Goal: Transaction & Acquisition: Obtain resource

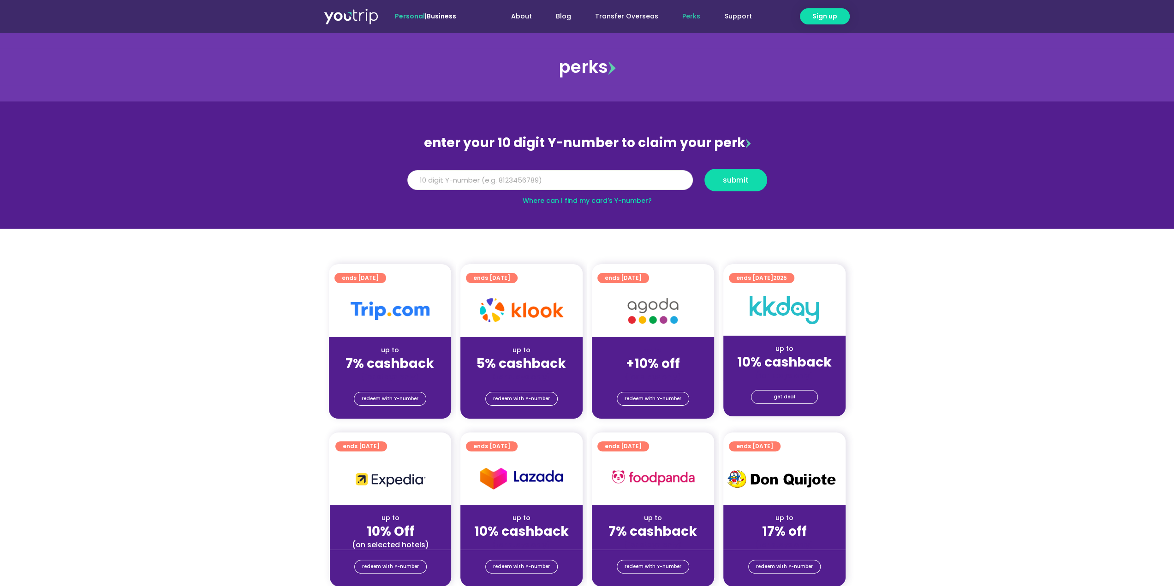
click at [595, 181] on input "Y Number" at bounding box center [549, 180] width 285 height 20
click at [468, 184] on input "Y Number" at bounding box center [549, 180] width 285 height 20
type input "8194827647"
click at [742, 185] on button "submit" at bounding box center [735, 180] width 63 height 23
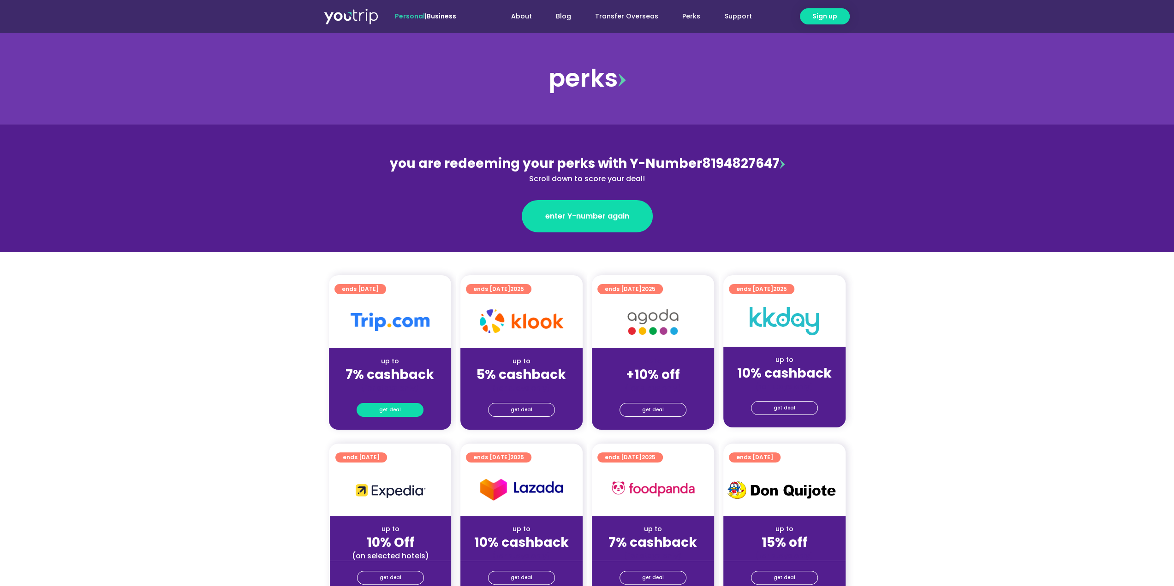
click at [398, 407] on span "get deal" at bounding box center [390, 410] width 22 height 13
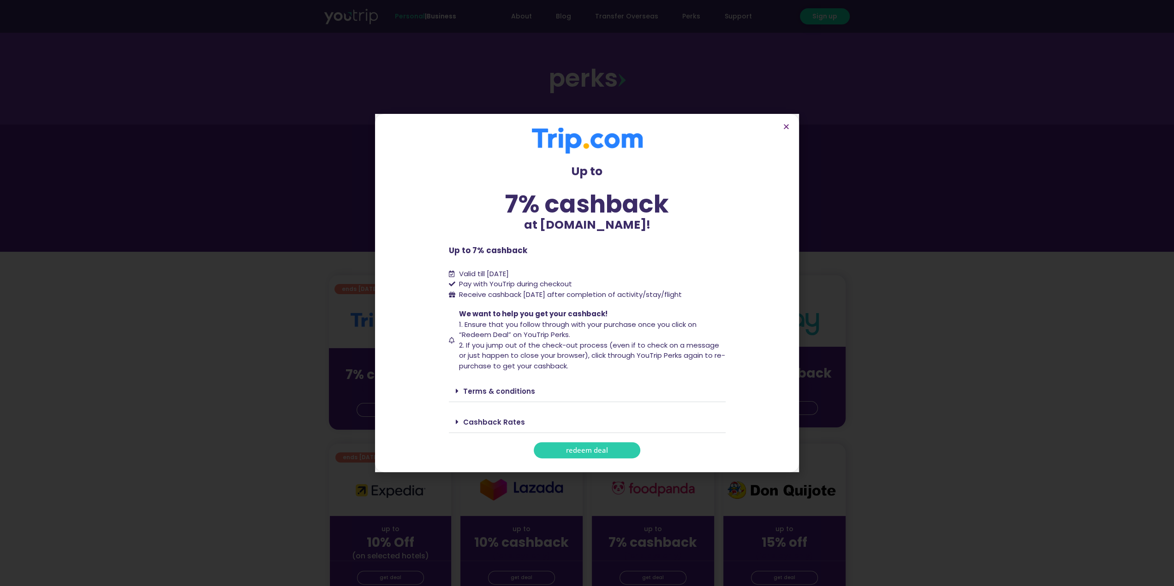
click at [582, 448] on span "redeem deal" at bounding box center [587, 450] width 42 height 7
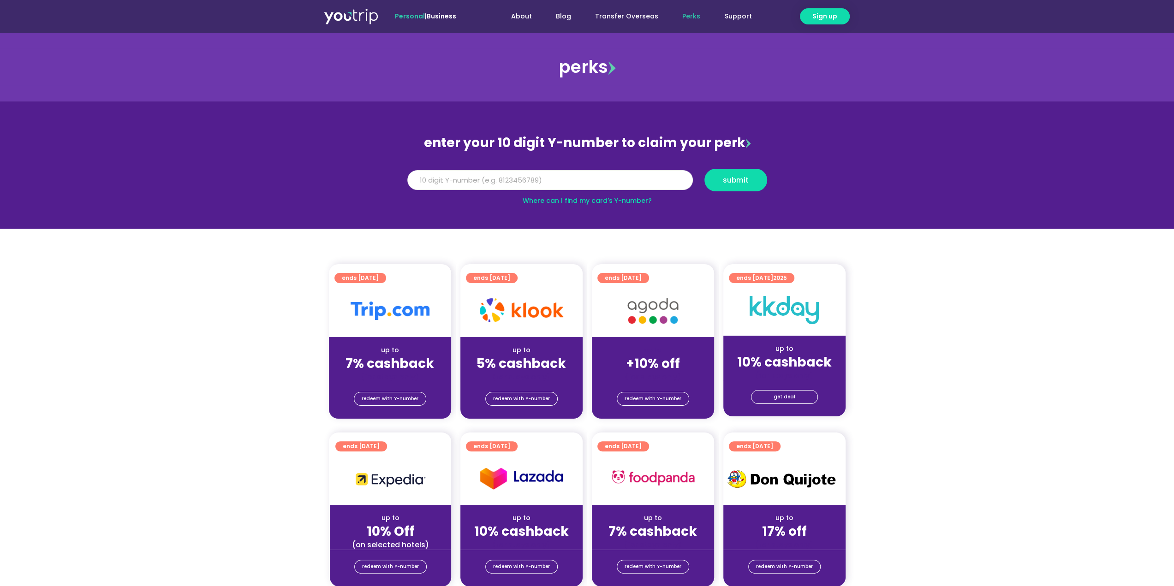
click at [546, 179] on input "Y Number" at bounding box center [549, 180] width 285 height 20
click at [388, 359] on strong "7% cashback" at bounding box center [389, 364] width 89 height 18
click at [392, 311] on img at bounding box center [390, 311] width 79 height 18
click at [390, 357] on strong "7% cashback" at bounding box center [389, 364] width 89 height 18
click at [394, 286] on div at bounding box center [390, 311] width 122 height 53
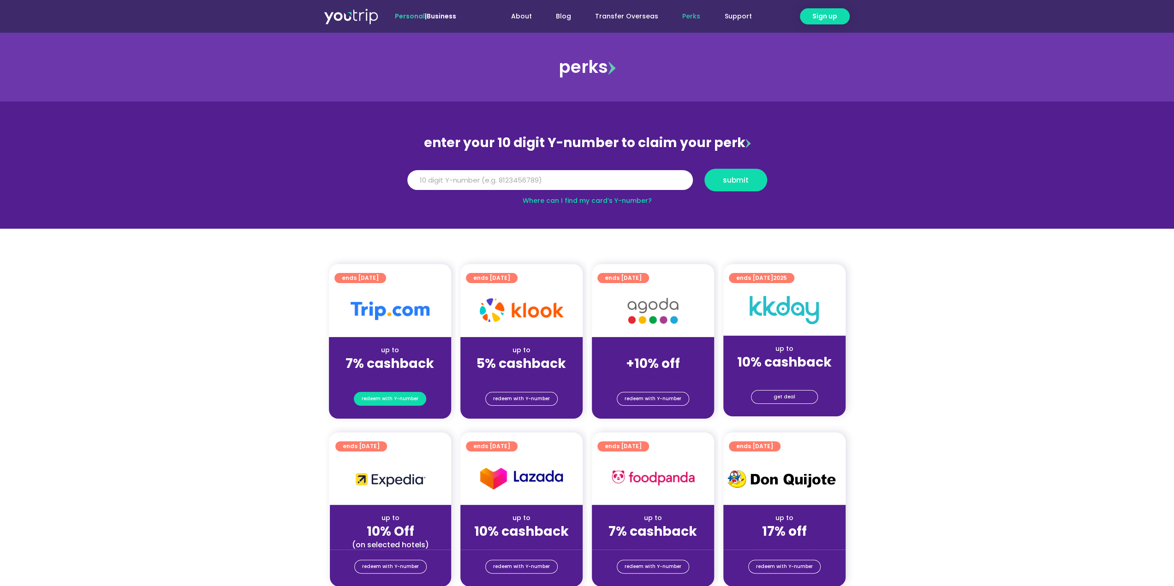
click at [395, 398] on span "redeem with Y-number" at bounding box center [390, 398] width 57 height 13
click at [493, 178] on input "Y Number" at bounding box center [549, 180] width 285 height 20
type input "8194827647"
click at [720, 178] on span "submit" at bounding box center [735, 180] width 47 height 7
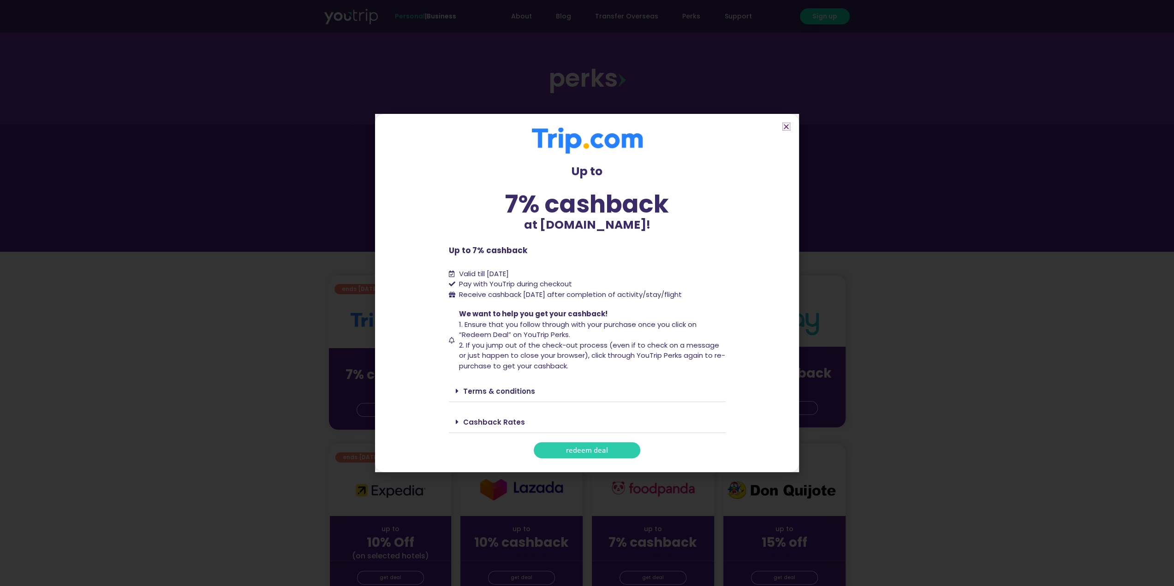
scroll to position [138, 0]
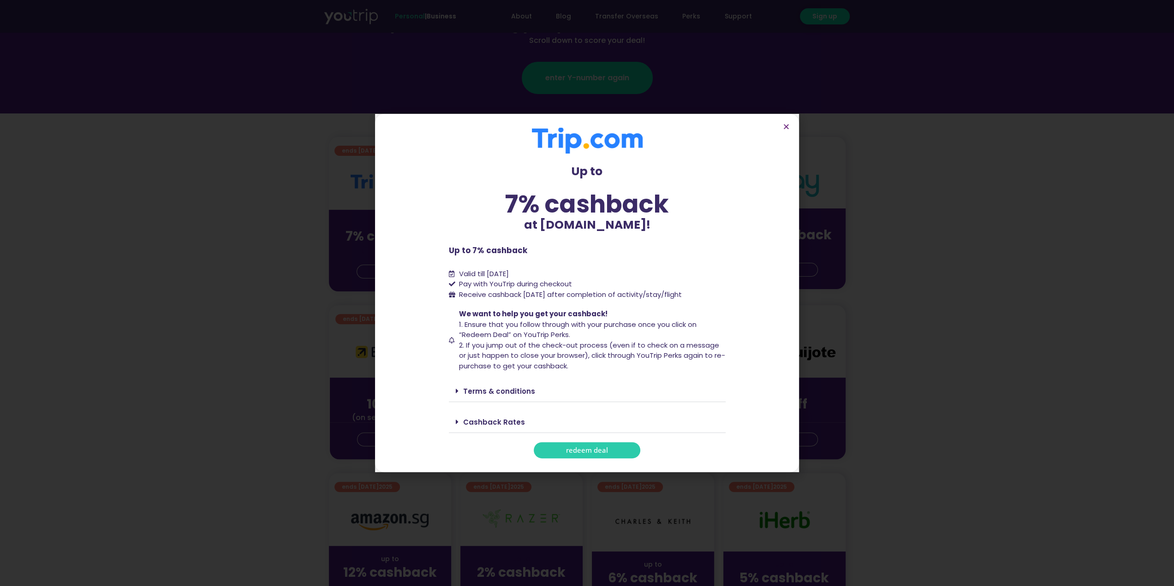
click at [465, 392] on link "Terms & conditions" at bounding box center [499, 391] width 72 height 10
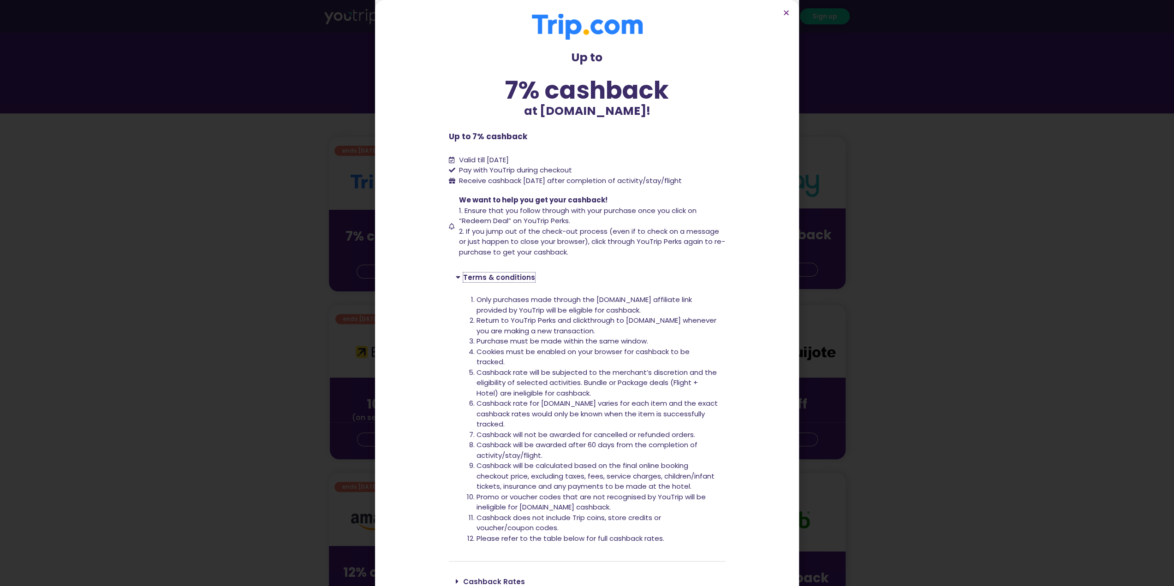
scroll to position [45, 0]
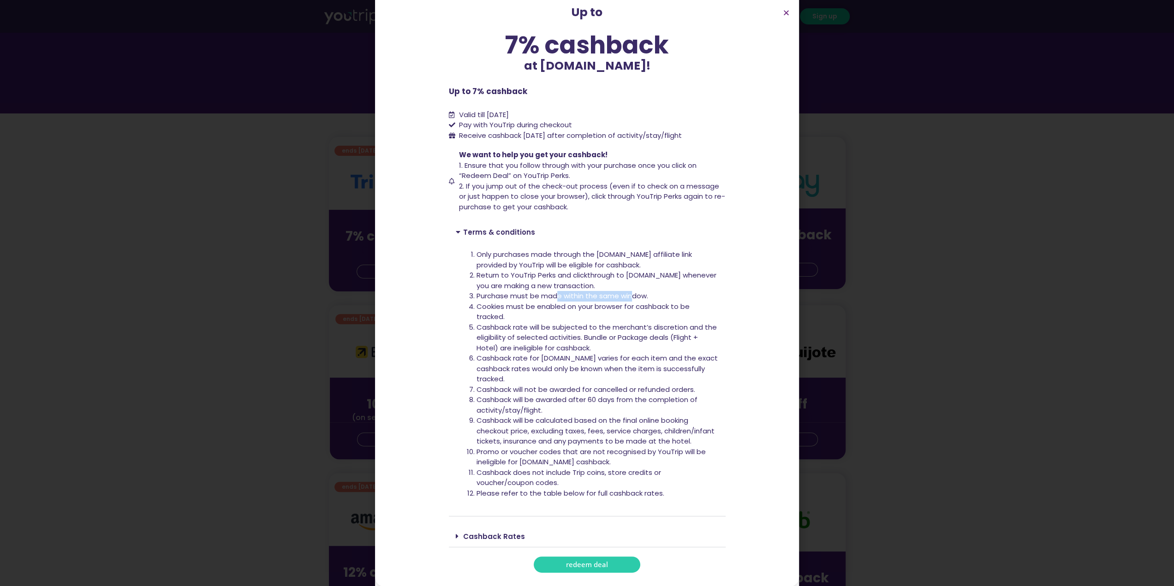
drag, startPoint x: 554, startPoint y: 297, endPoint x: 669, endPoint y: 299, distance: 114.9
click at [667, 298] on li "Purchase must be made within the same window." at bounding box center [597, 296] width 242 height 11
click at [603, 316] on li "Cookies must be enabled on your browser for cashback to be tracked." at bounding box center [597, 312] width 242 height 21
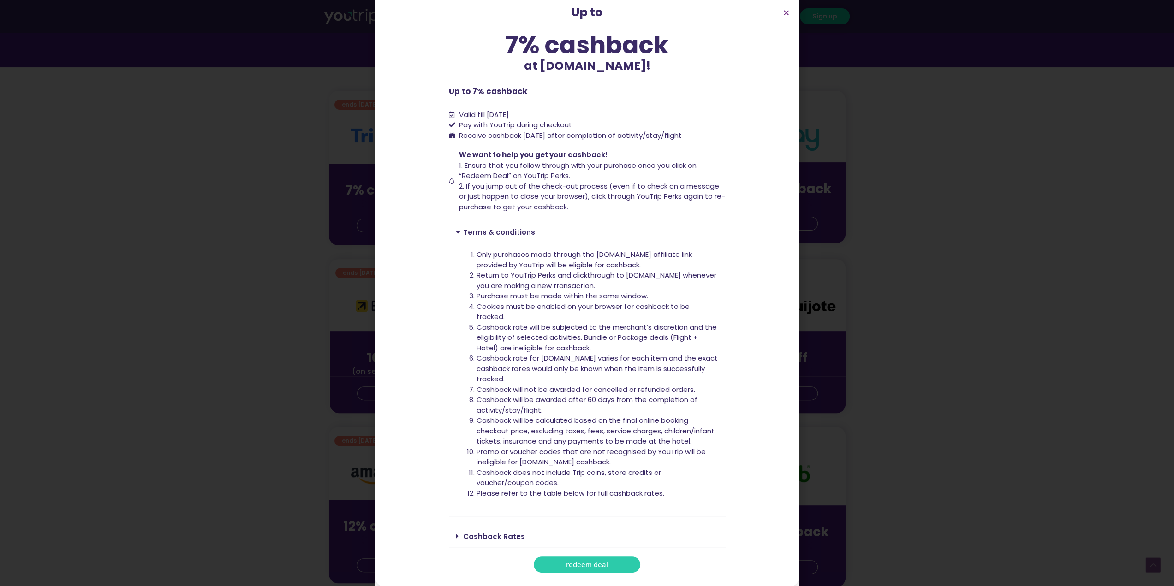
scroll to position [231, 0]
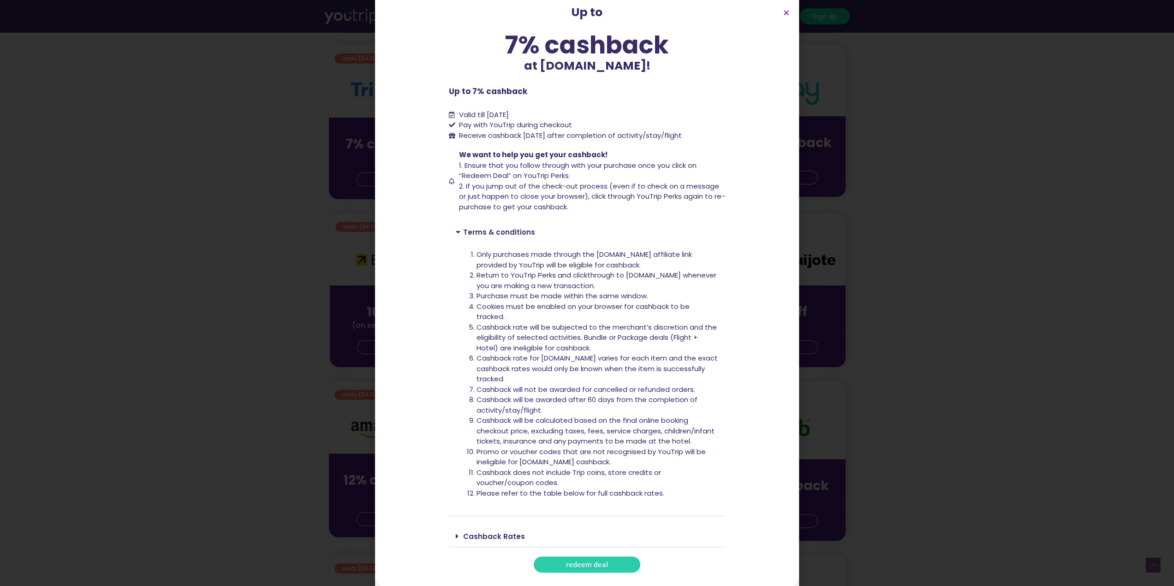
click at [469, 538] on link "Cashback Rates" at bounding box center [494, 537] width 62 height 10
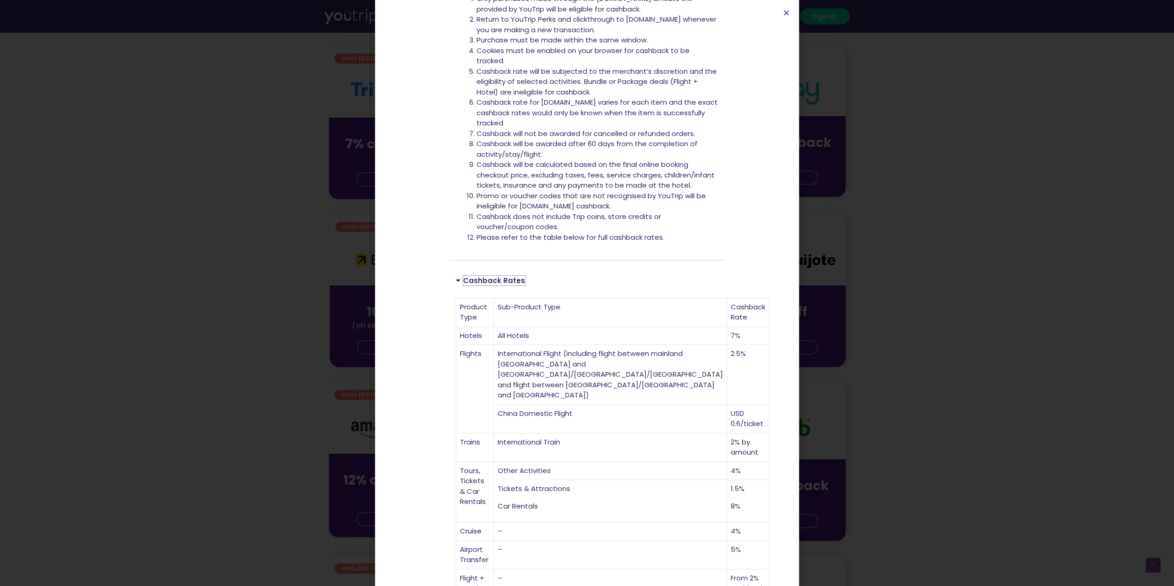
scroll to position [322, 0]
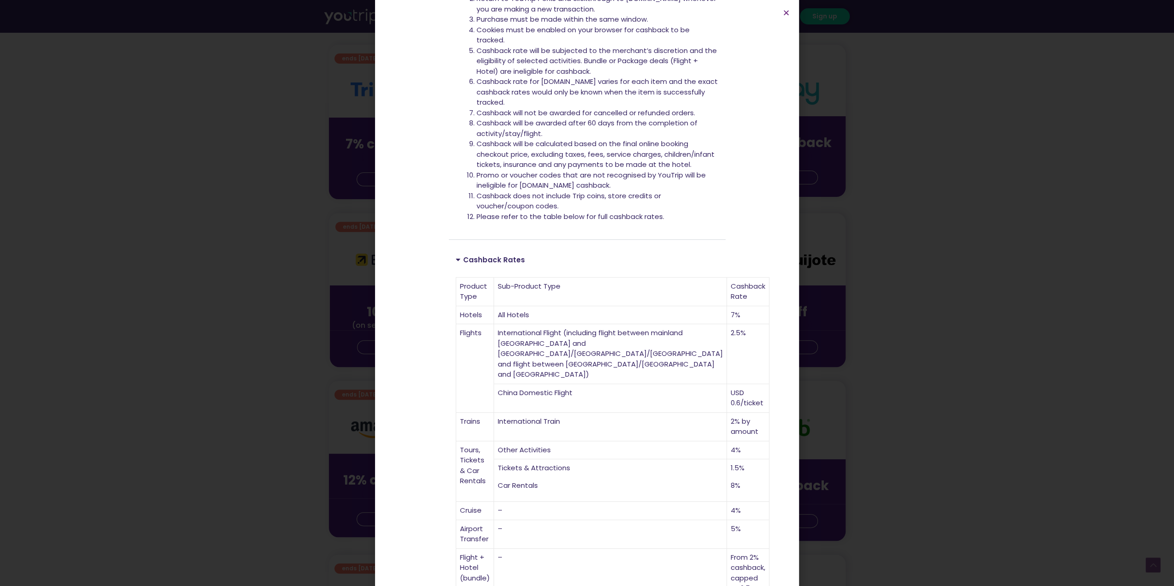
drag, startPoint x: 535, startPoint y: 310, endPoint x: 481, endPoint y: 309, distance: 54.5
click at [481, 309] on tr "Hotels All Hotels 7%" at bounding box center [612, 315] width 313 height 18
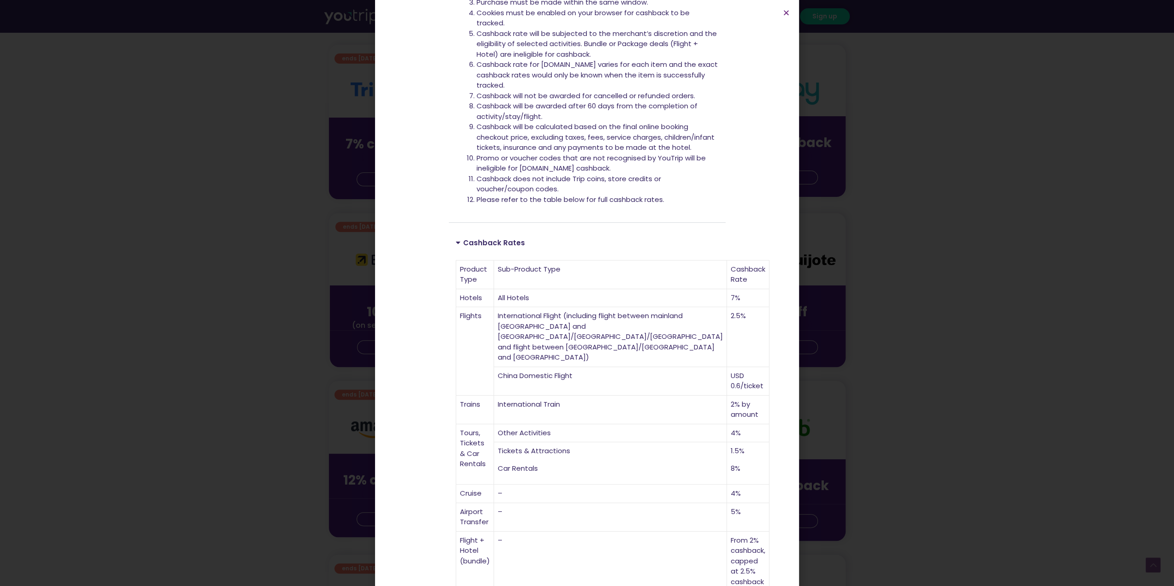
scroll to position [347, 0]
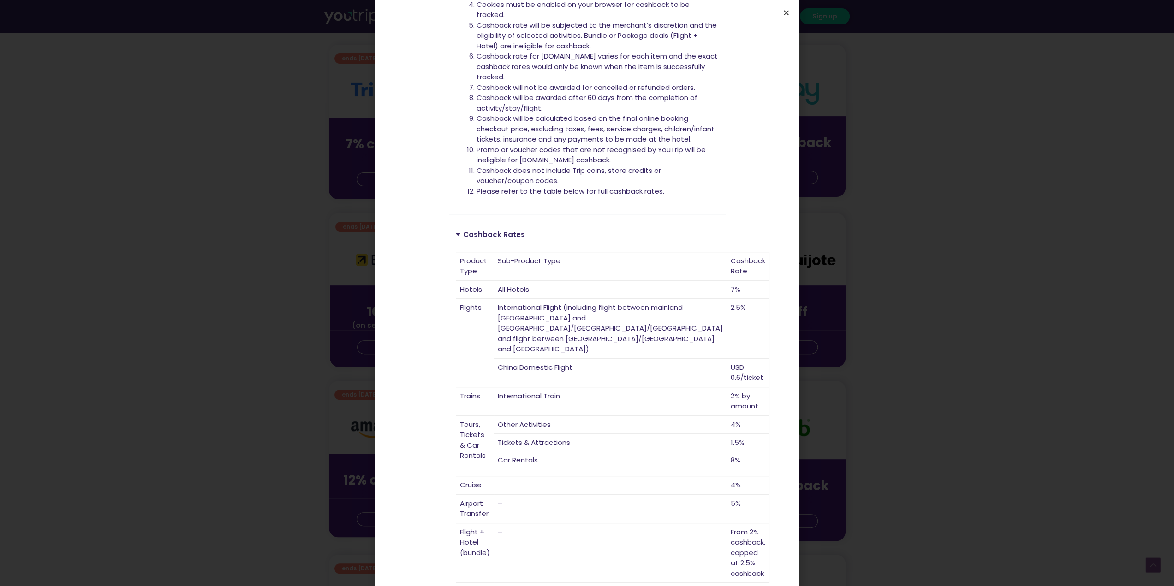
click at [785, 12] on icon "Close" at bounding box center [786, 12] width 7 height 7
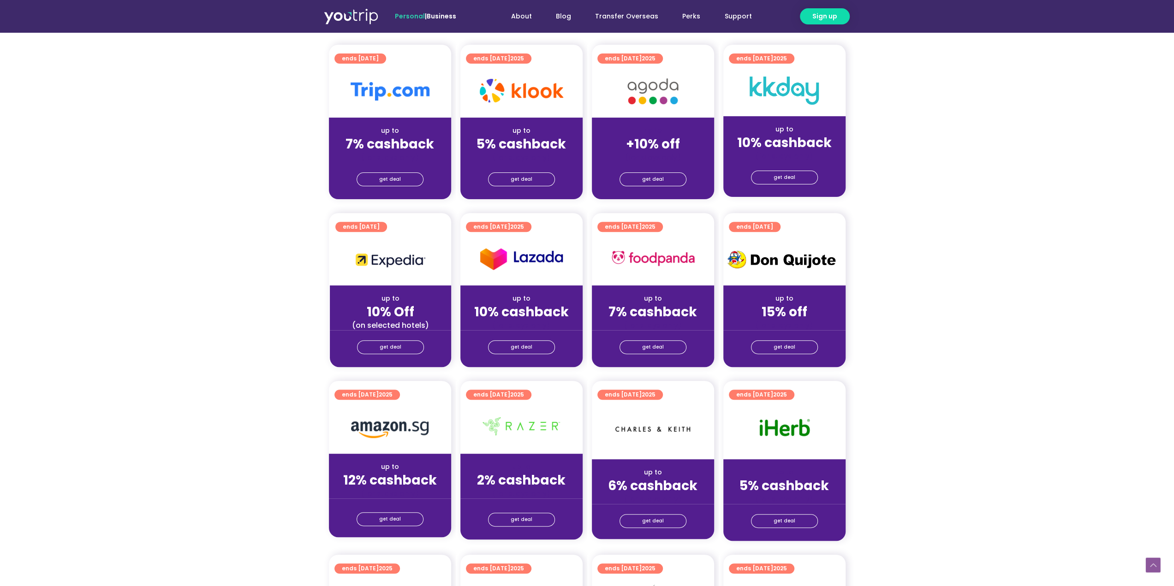
click at [893, 247] on section "ends 31 Dec 2025 up to 10% Off (on selected hotels) get deal ends 31 Dec 2025 u…" at bounding box center [587, 296] width 1174 height 166
click at [405, 179] on link "get deal" at bounding box center [390, 179] width 67 height 14
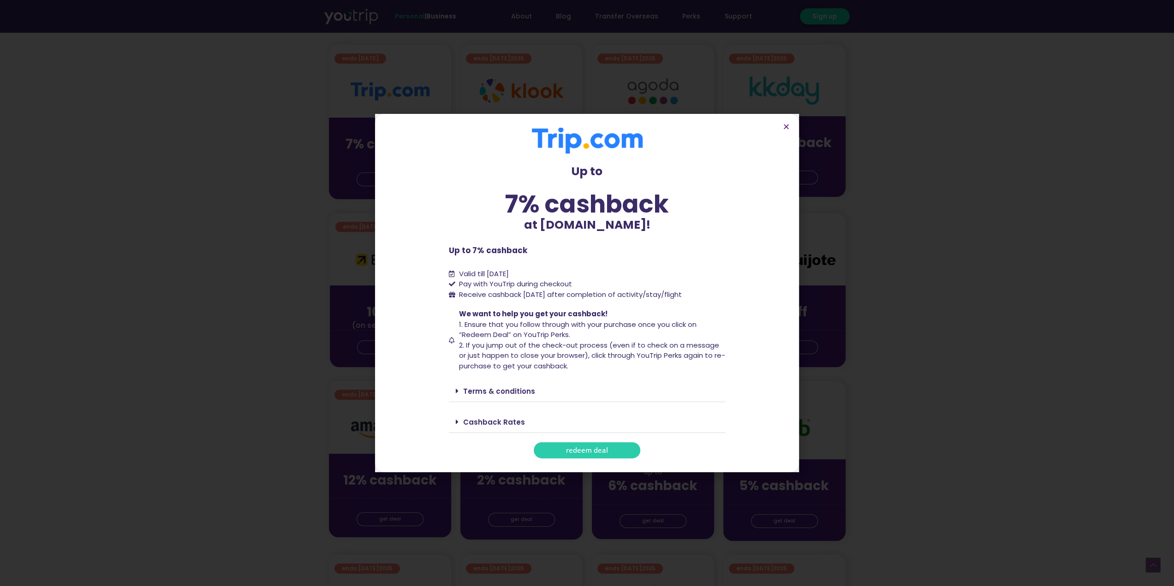
click at [789, 121] on section "Up to 7% cashback at Trip.com! Up to 7% cashback at Trip.com! Up to 7% cashback…" at bounding box center [587, 293] width 424 height 358
click at [786, 126] on icon "Close" at bounding box center [786, 126] width 7 height 7
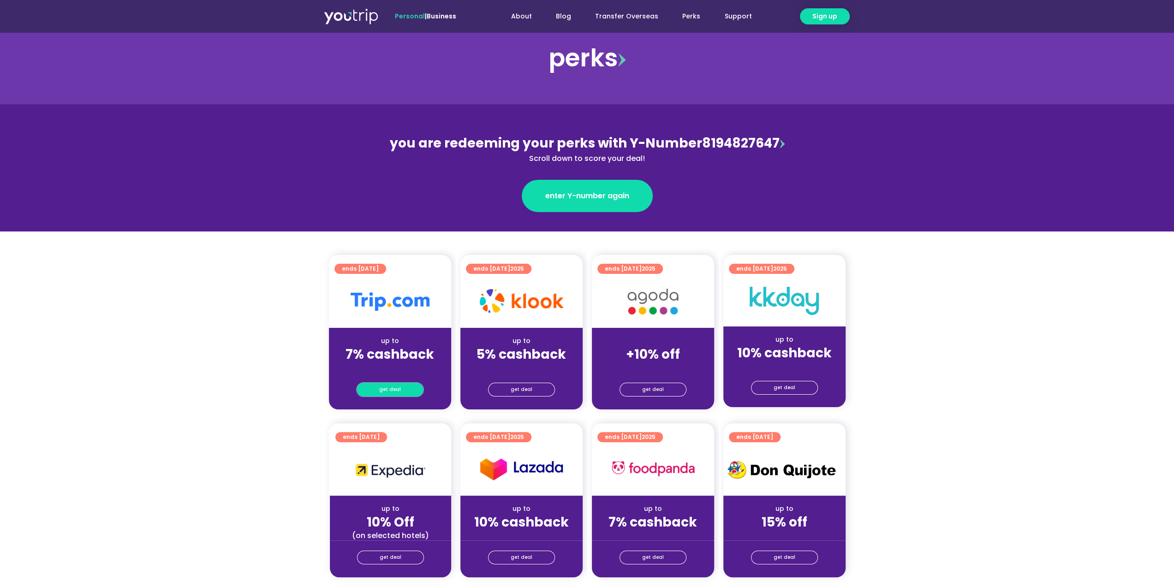
scroll to position [0, 0]
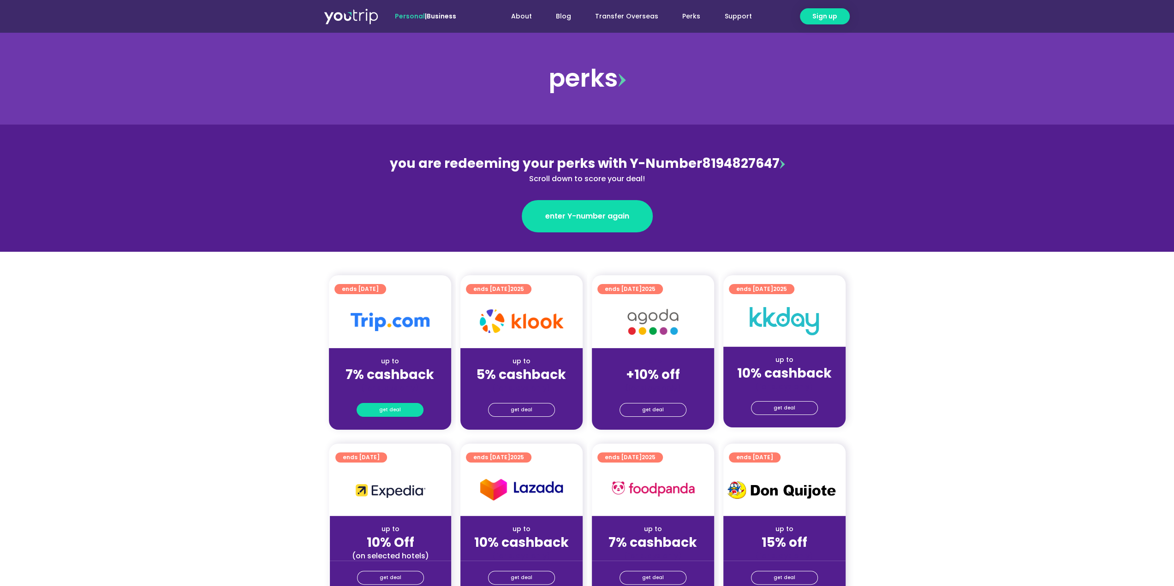
click at [387, 413] on span "get deal" at bounding box center [390, 410] width 22 height 13
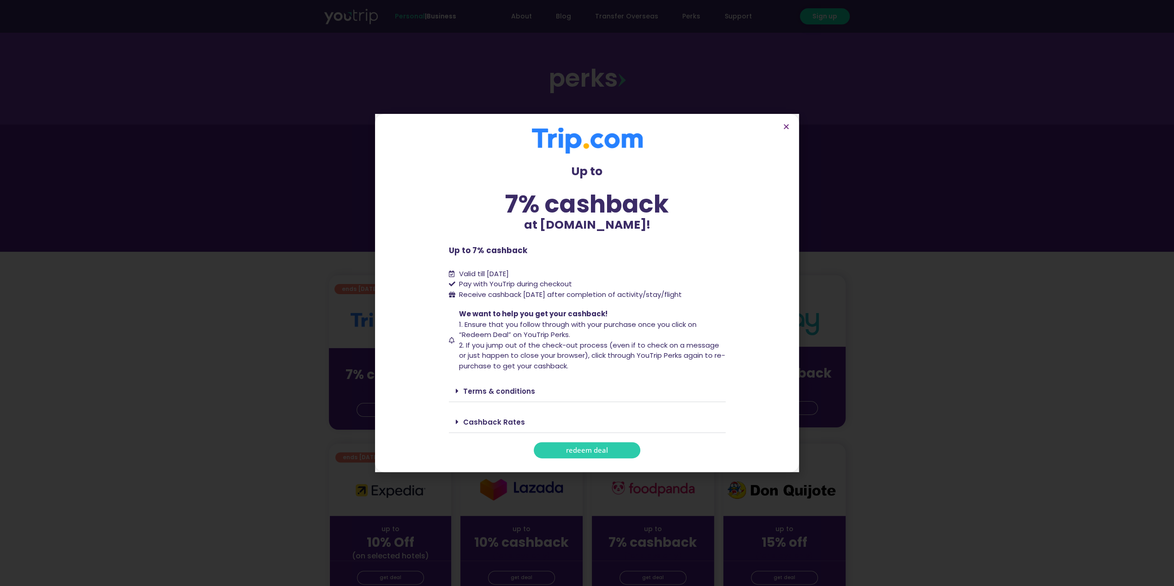
click at [599, 448] on span "redeem deal" at bounding box center [587, 450] width 42 height 7
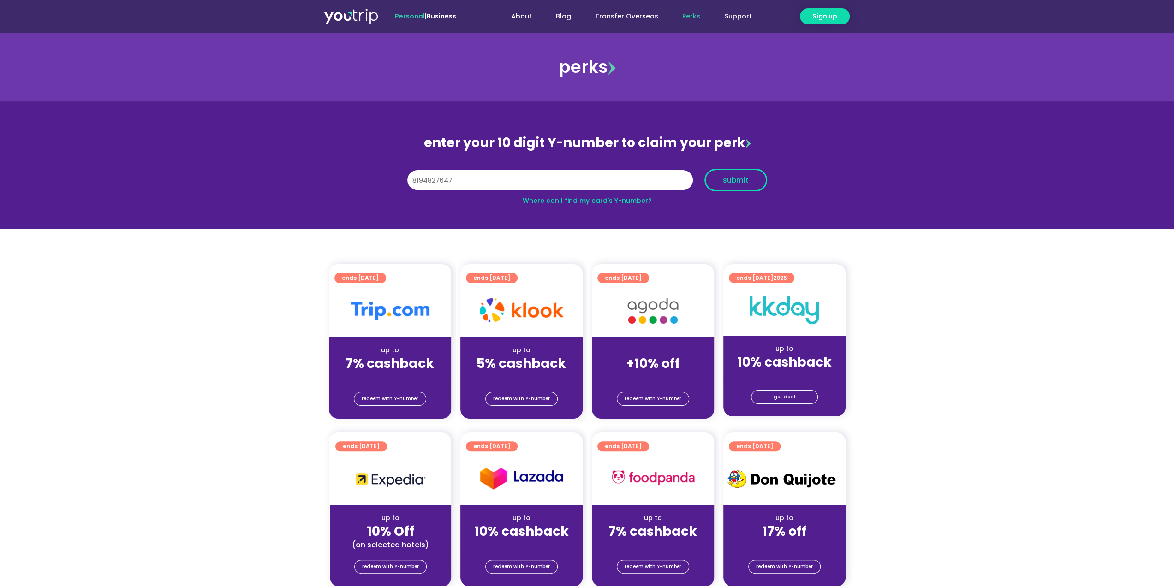
type input "8194827647"
click at [719, 182] on span "submit" at bounding box center [735, 180] width 47 height 7
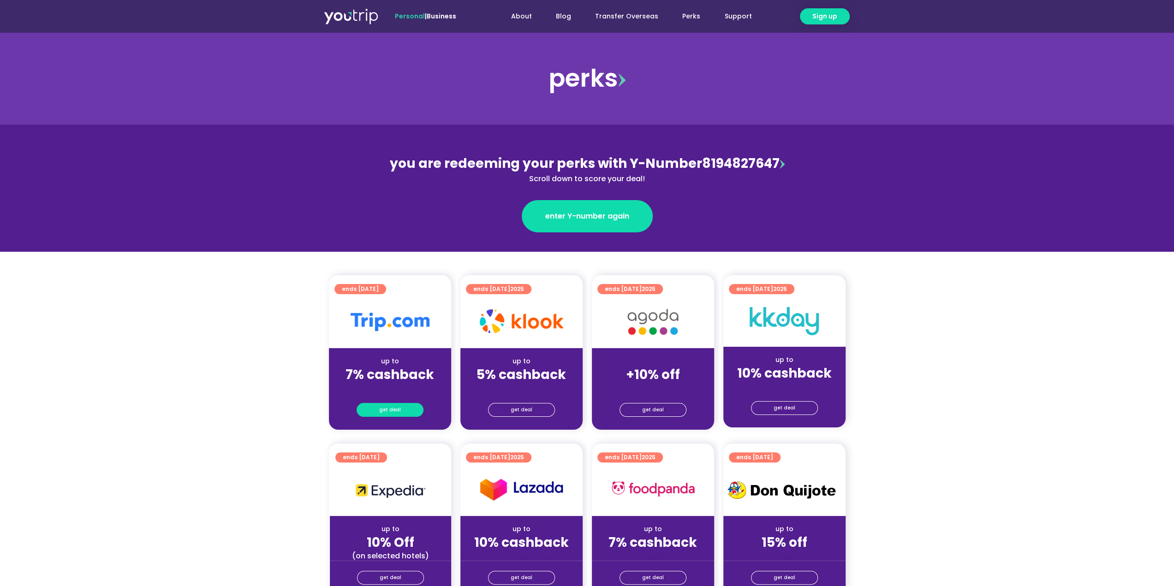
drag, startPoint x: 0, startPoint y: 0, endPoint x: 389, endPoint y: 408, distance: 564.0
click at [389, 408] on span "get deal" at bounding box center [390, 410] width 22 height 13
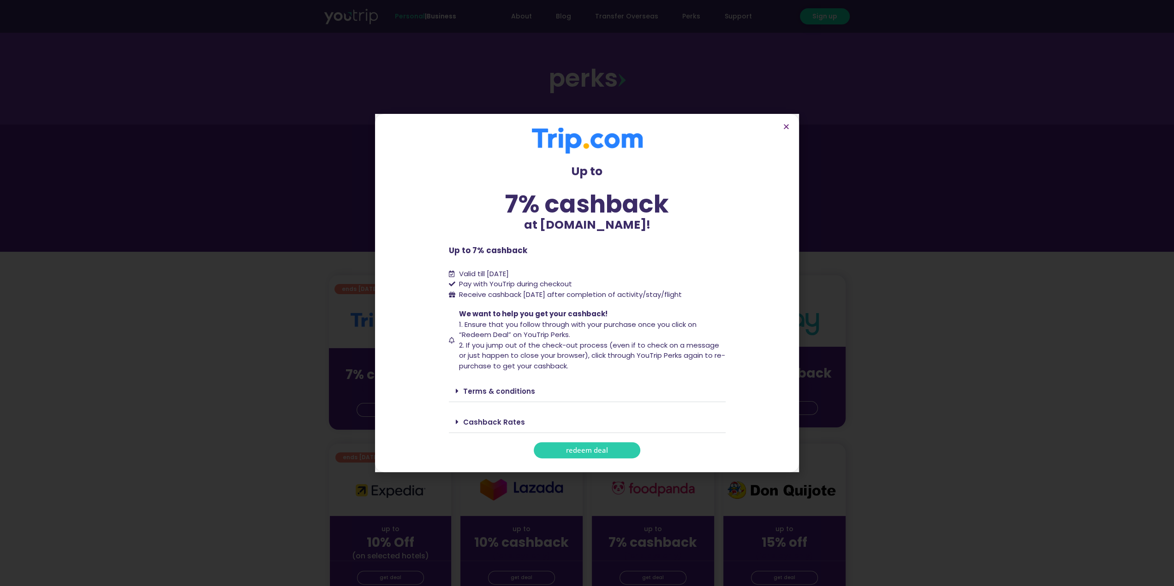
click at [586, 449] on span "redeem deal" at bounding box center [587, 450] width 42 height 7
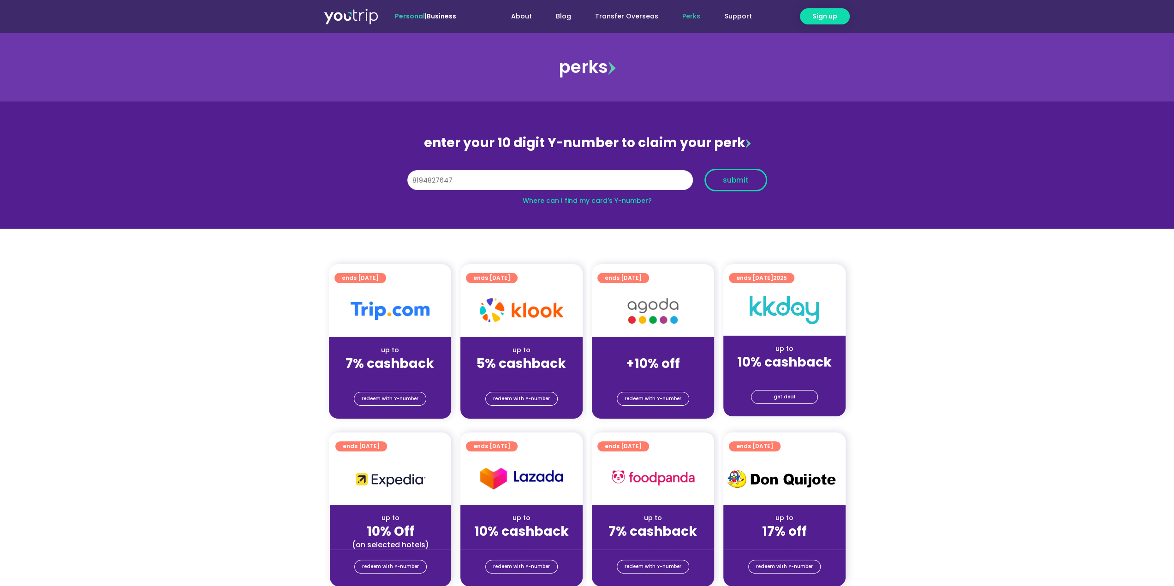
type input "8194827647"
click at [707, 185] on button "submit" at bounding box center [735, 180] width 63 height 23
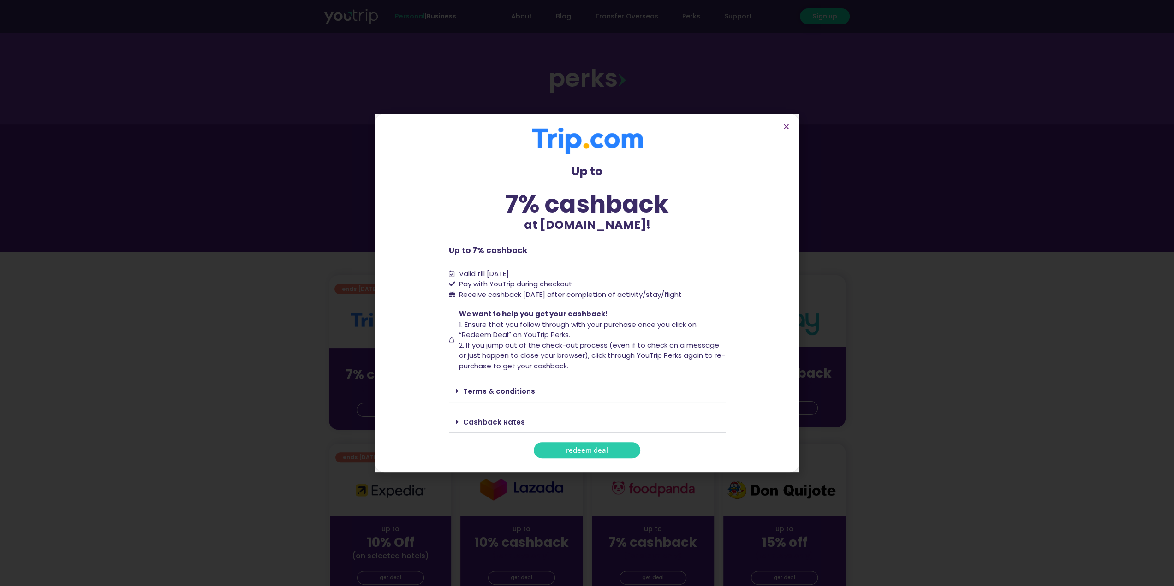
click at [582, 447] on span "redeem deal" at bounding box center [587, 450] width 42 height 7
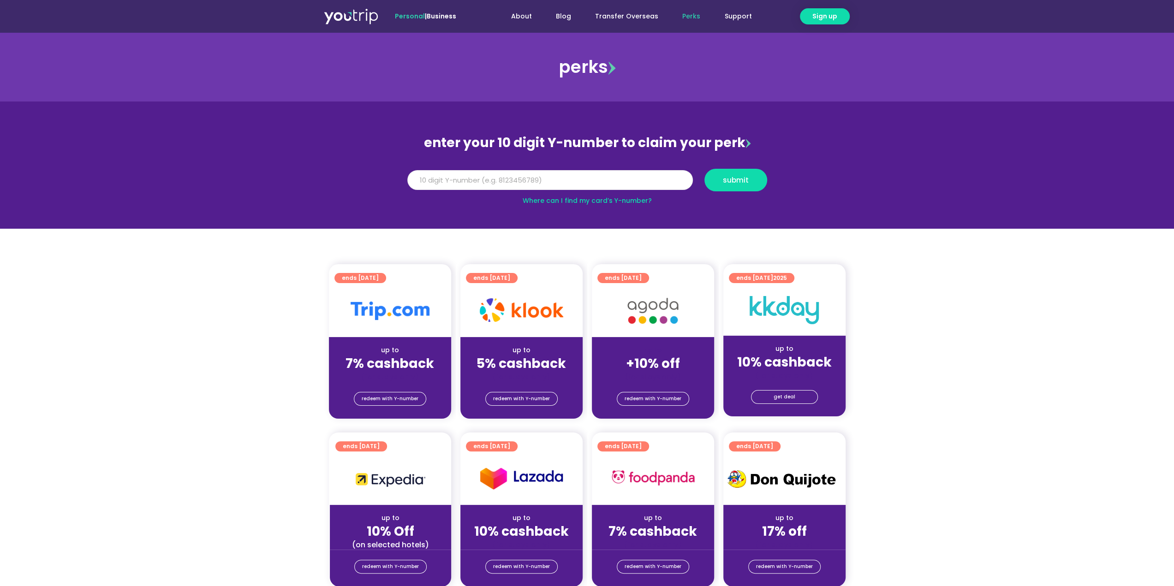
click at [555, 180] on input "Y Number" at bounding box center [549, 180] width 285 height 20
click at [420, 180] on input "8494827647" at bounding box center [549, 180] width 285 height 20
click at [423, 179] on input "8194827647" at bounding box center [549, 180] width 285 height 20
click at [435, 177] on input "8194827647" at bounding box center [549, 180] width 285 height 20
type input "8194827647"
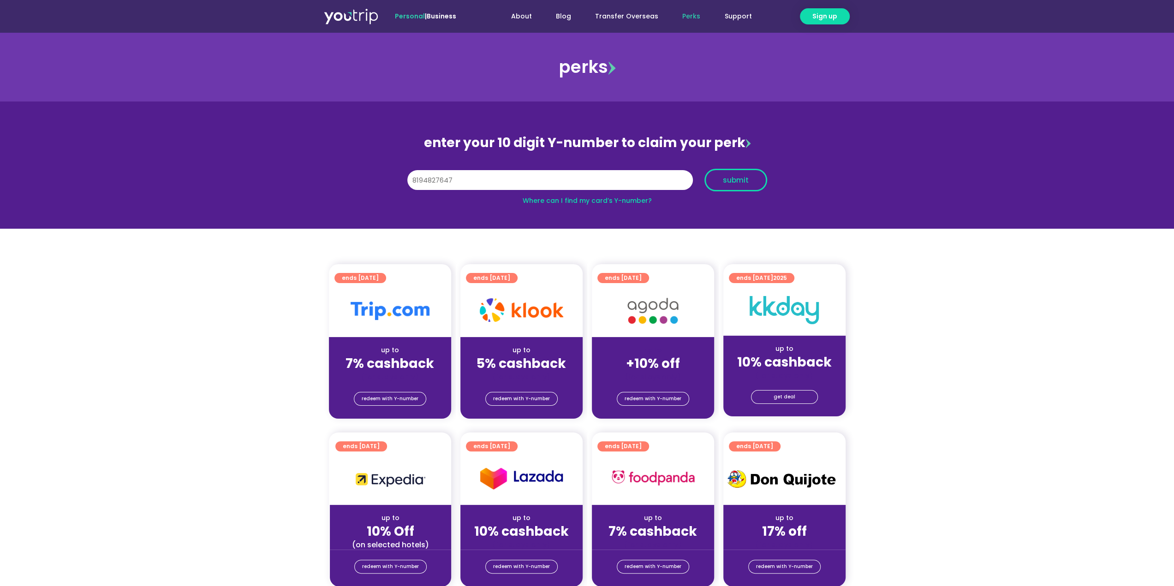
click at [734, 186] on button "submit" at bounding box center [735, 180] width 63 height 23
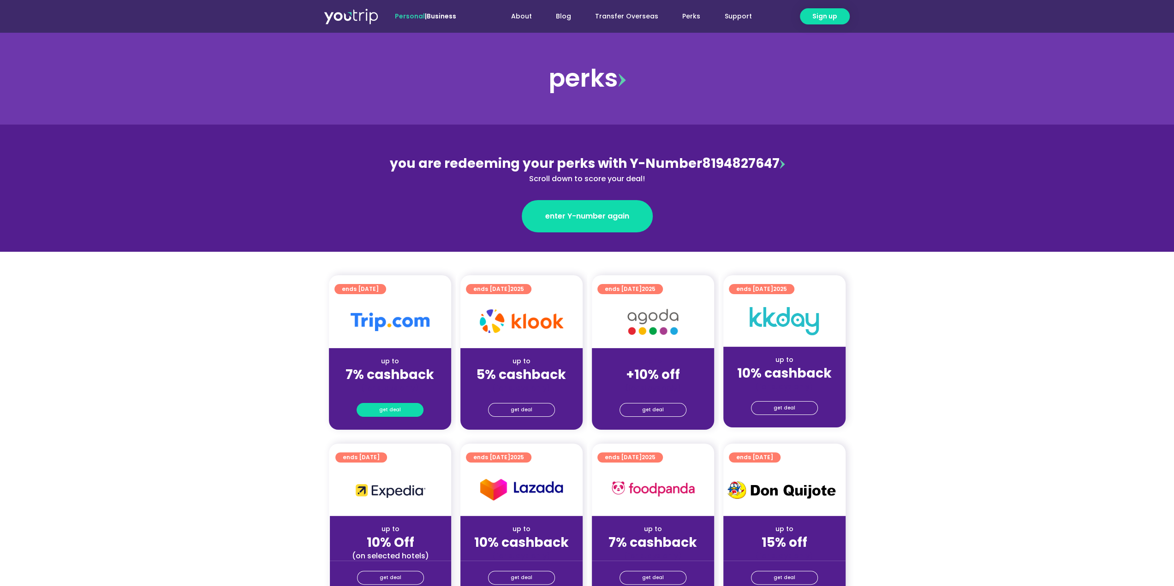
click at [383, 411] on span "get deal" at bounding box center [390, 410] width 22 height 13
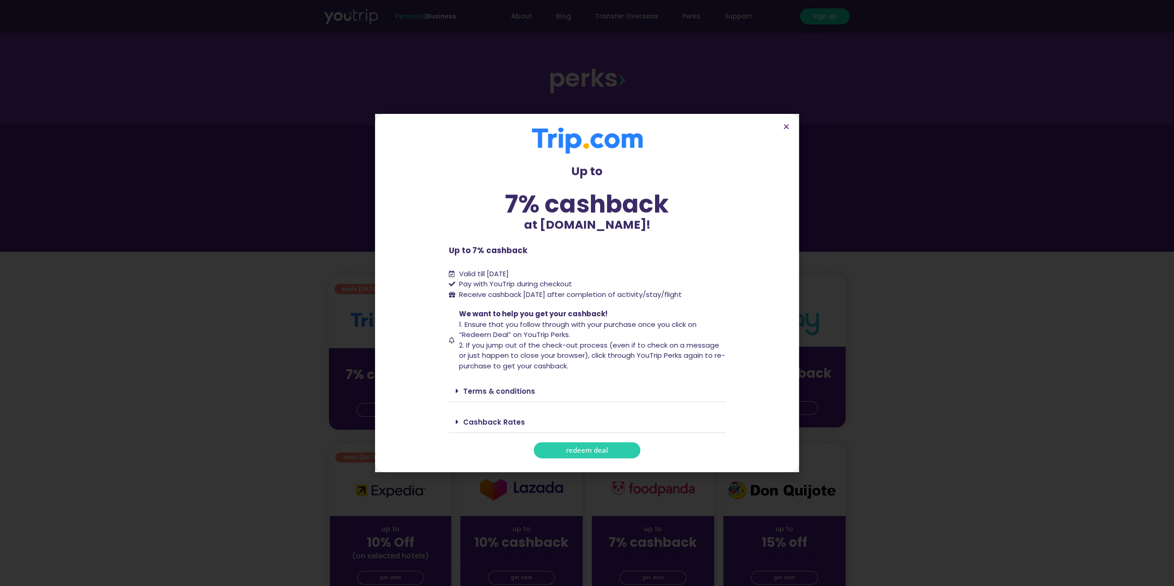
click at [575, 450] on span "redeem deal" at bounding box center [587, 450] width 42 height 7
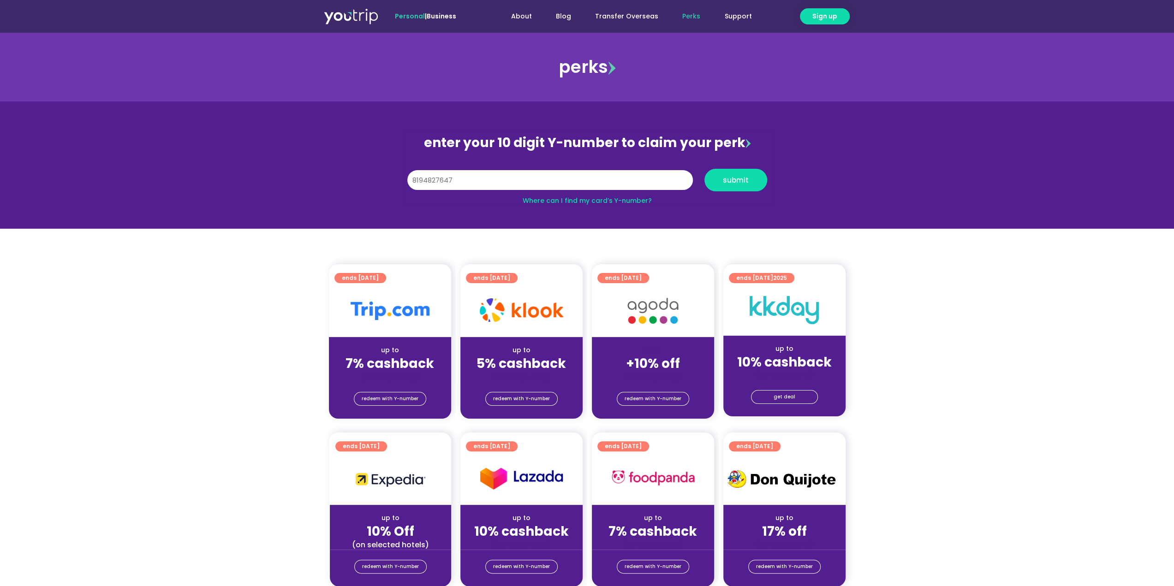
click at [422, 180] on input "8194827647" at bounding box center [549, 180] width 285 height 20
click at [433, 180] on input "8194827647" at bounding box center [549, 180] width 285 height 20
click at [470, 180] on input "8194827647" at bounding box center [549, 180] width 285 height 20
type input "8194827647"
click at [745, 181] on span "submit" at bounding box center [736, 180] width 26 height 7
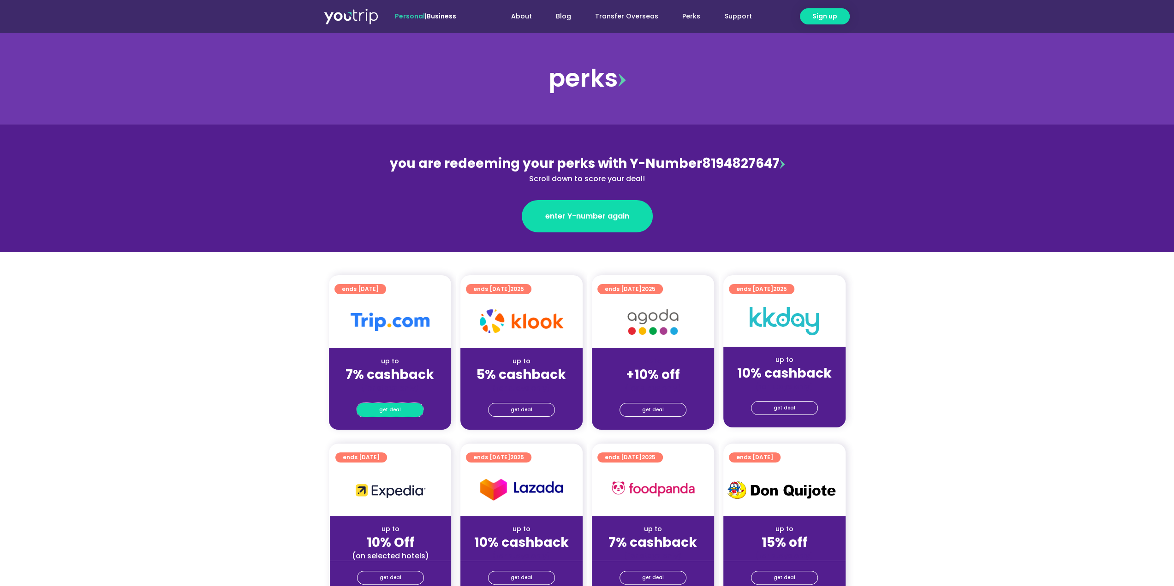
click at [390, 410] on span "get deal" at bounding box center [390, 410] width 22 height 13
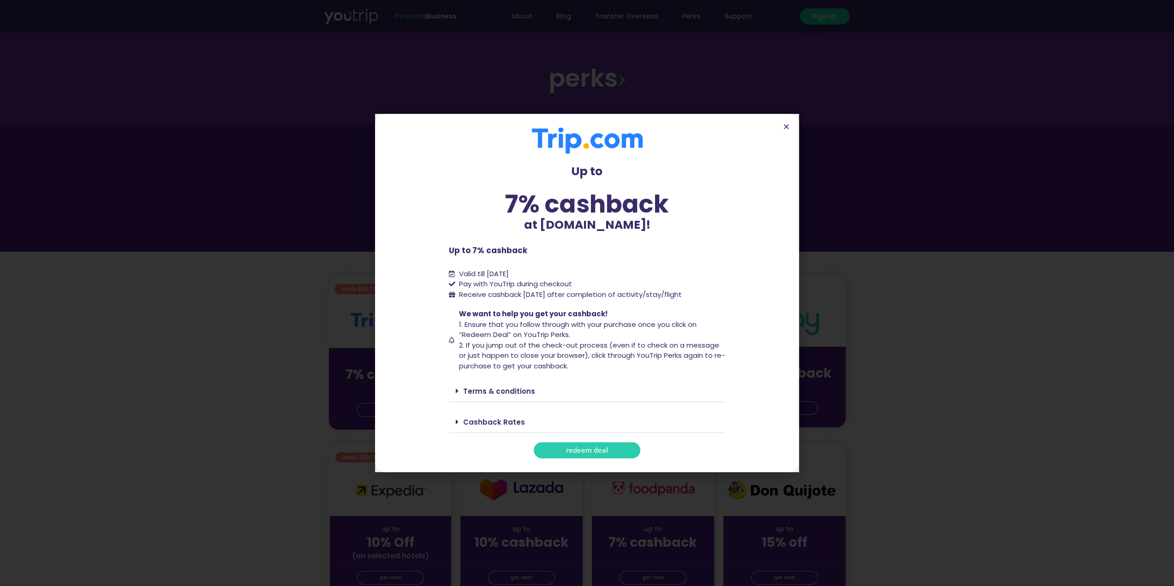
click at [571, 451] on span "redeem deal" at bounding box center [587, 450] width 42 height 7
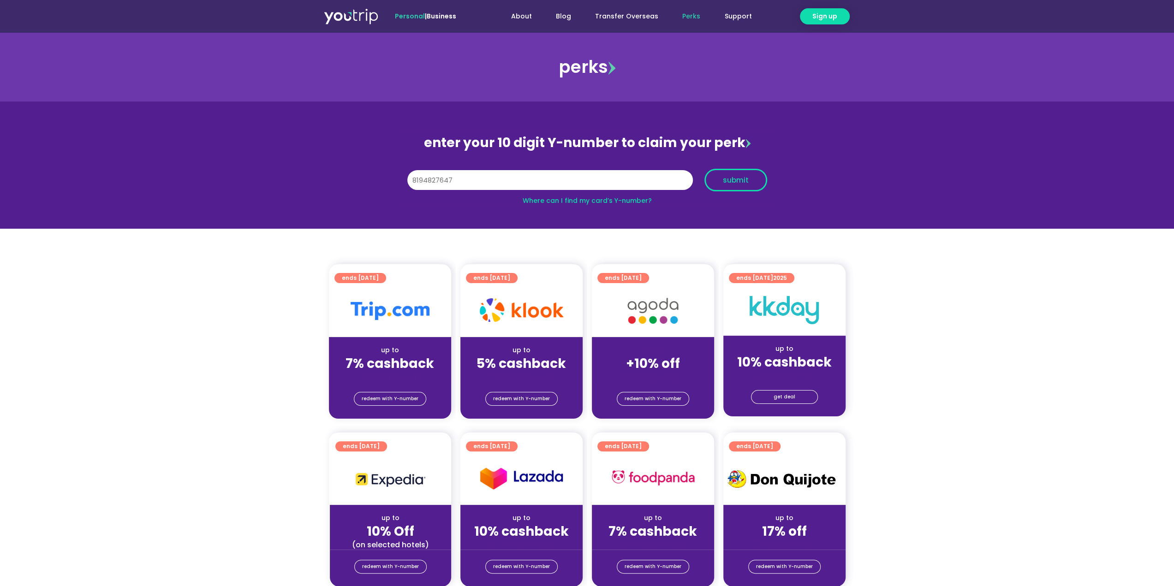
type input "8194827647"
click at [748, 178] on span "submit" at bounding box center [735, 180] width 47 height 7
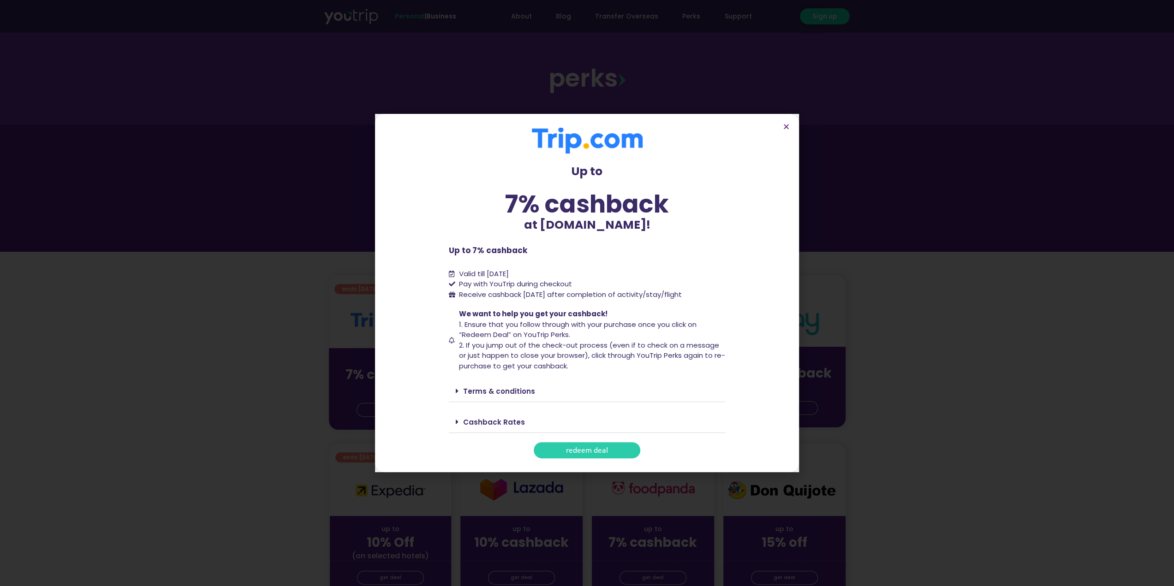
click at [601, 444] on link "redeem deal" at bounding box center [587, 450] width 107 height 16
click at [602, 450] on span "redeem deal" at bounding box center [587, 450] width 42 height 7
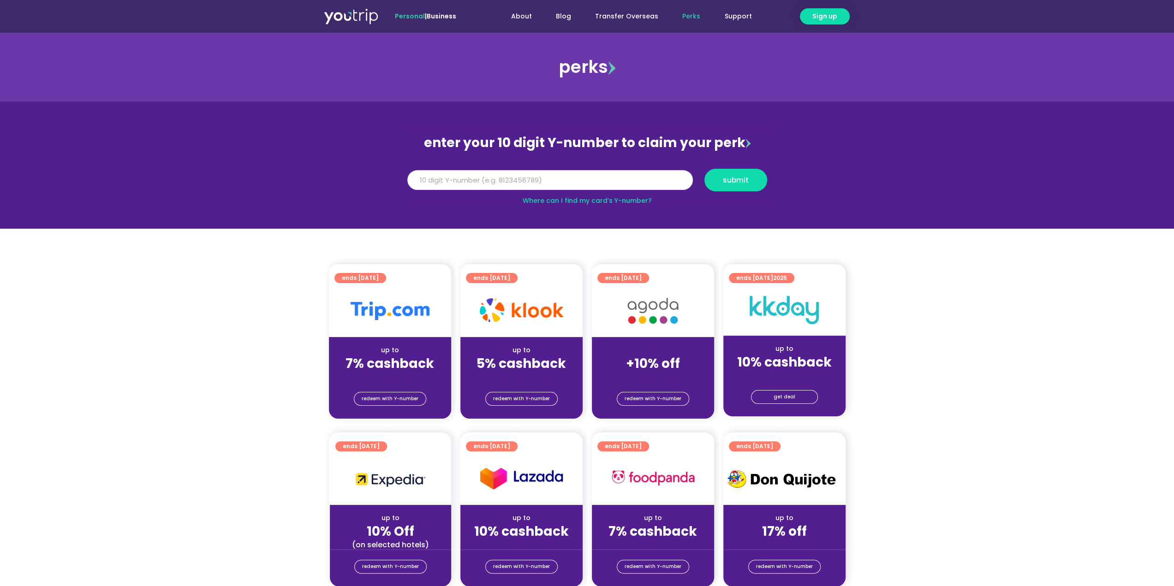
click at [439, 174] on input "Y Number" at bounding box center [549, 180] width 285 height 20
type input "8194827647"
click at [746, 177] on span "submit" at bounding box center [736, 180] width 26 height 7
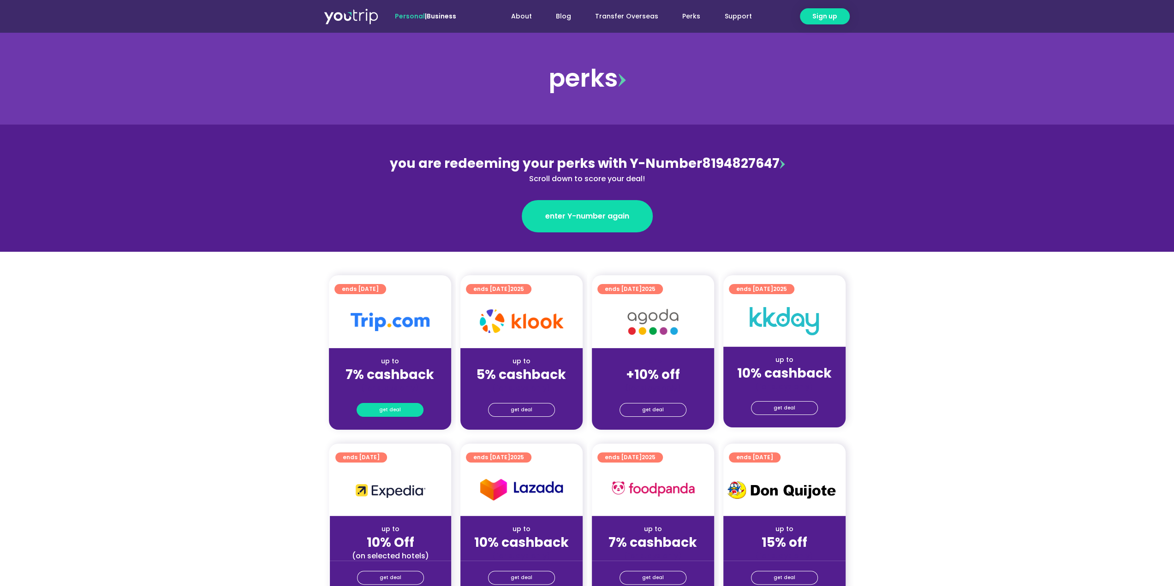
click at [396, 410] on span "get deal" at bounding box center [390, 410] width 22 height 13
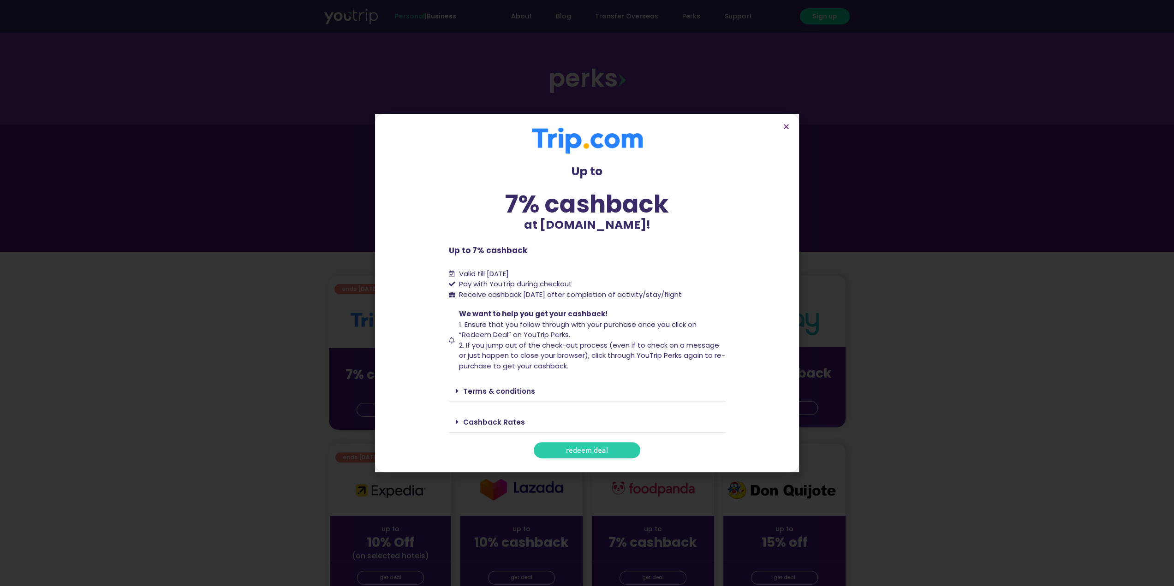
click at [547, 447] on link "redeem deal" at bounding box center [587, 450] width 107 height 16
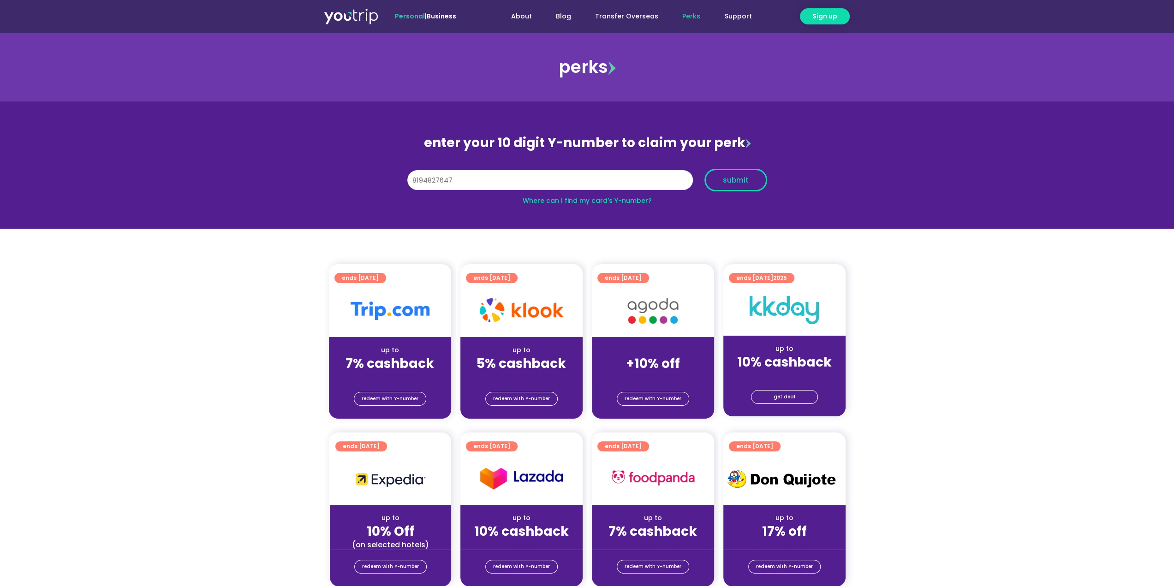
type input "8194827647"
click at [737, 180] on span "submit" at bounding box center [736, 180] width 26 height 7
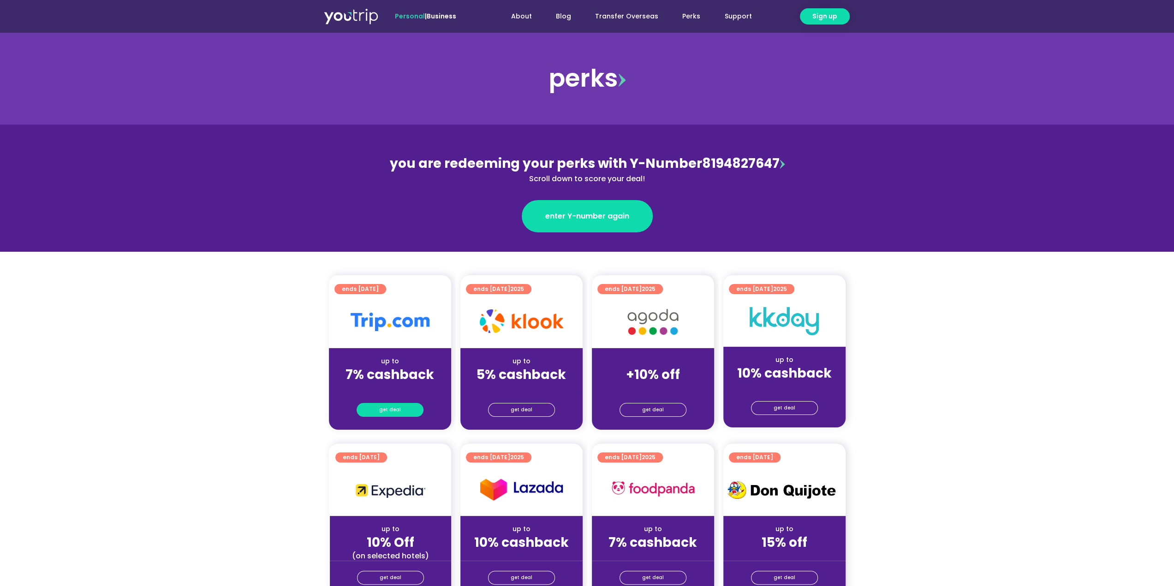
click at [392, 407] on span "get deal" at bounding box center [390, 410] width 22 height 13
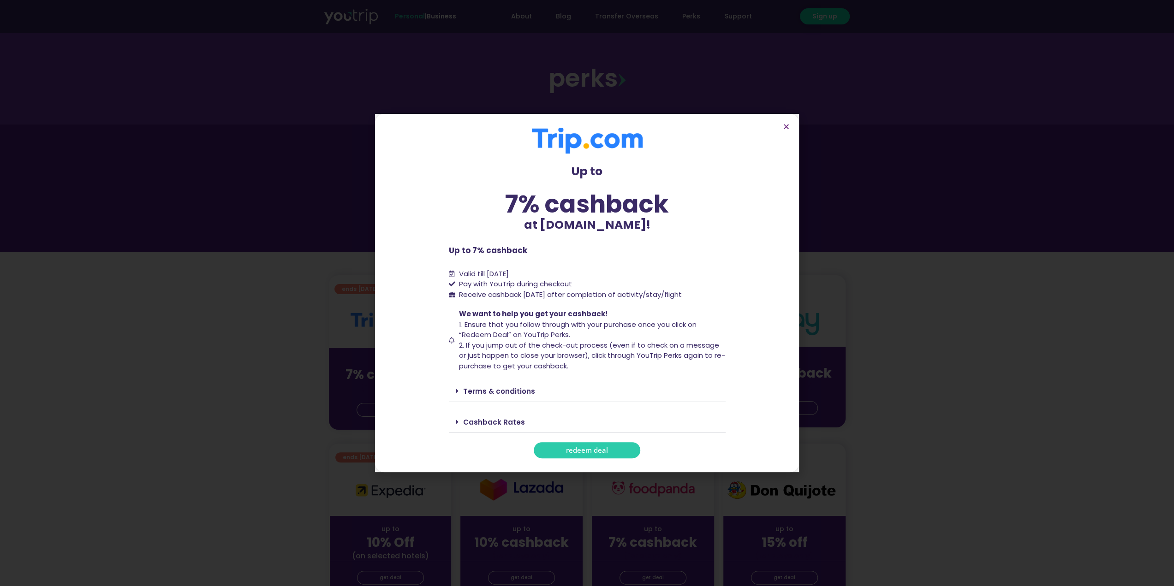
click at [555, 446] on link "redeem deal" at bounding box center [587, 450] width 107 height 16
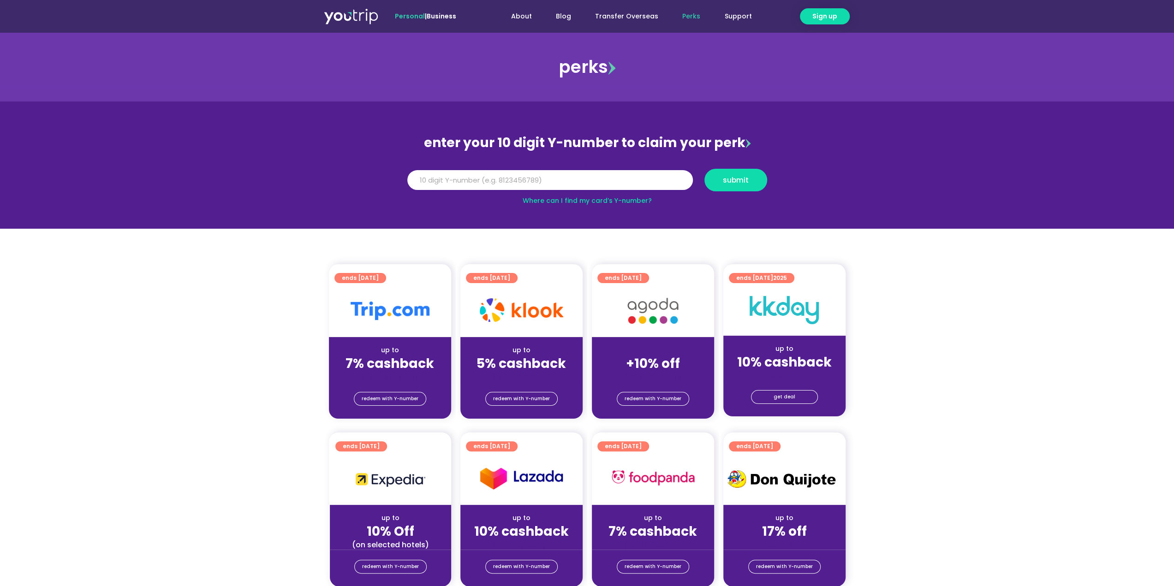
click at [513, 180] on input "Y Number" at bounding box center [549, 180] width 285 height 20
type input "8194827647"
click at [744, 187] on button "submit" at bounding box center [735, 180] width 63 height 23
